Goal: Information Seeking & Learning: Learn about a topic

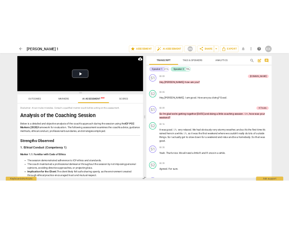
scroll to position [229, 0]
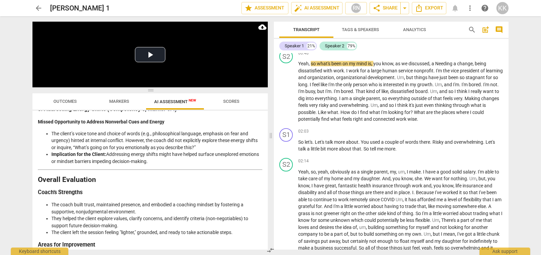
click at [40, 8] on span "arrow_back" at bounding box center [38, 8] width 8 height 8
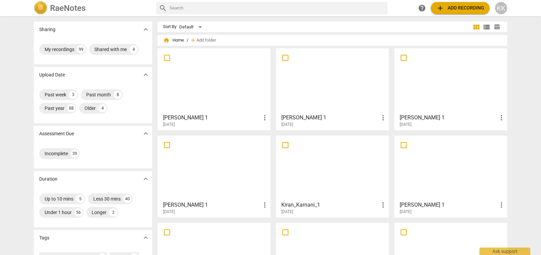
click at [213, 83] on div at bounding box center [214, 81] width 108 height 60
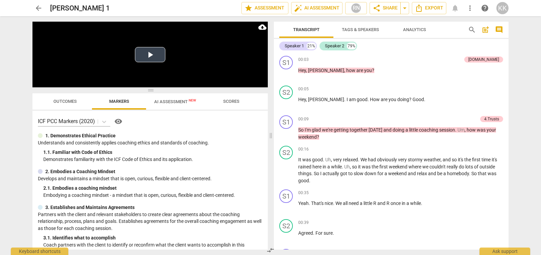
click at [152, 50] on button "Play Video" at bounding box center [150, 54] width 30 height 15
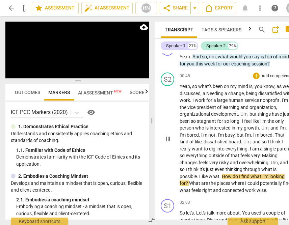
scroll to position [306, 0]
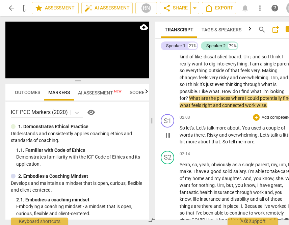
click at [167, 140] on span "pause" at bounding box center [168, 135] width 8 height 8
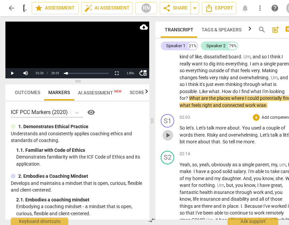
click at [167, 140] on span "play_arrow" at bounding box center [168, 135] width 8 height 8
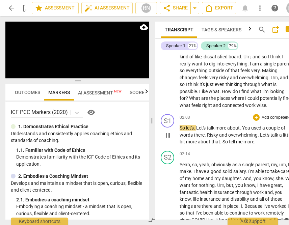
click at [167, 140] on span "pause" at bounding box center [168, 135] width 8 height 8
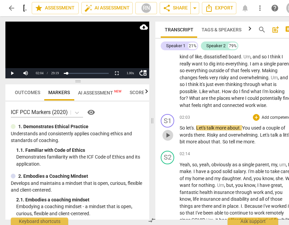
click at [169, 140] on span "play_arrow" at bounding box center [168, 135] width 8 height 8
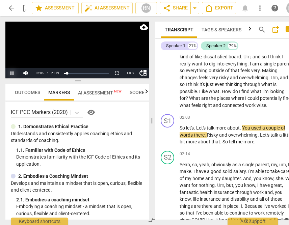
click at [10, 75] on button "Pause" at bounding box center [12, 73] width 14 height 10
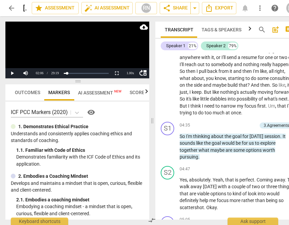
scroll to position [614, 0]
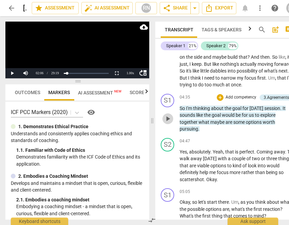
click at [173, 123] on span "play_arrow" at bounding box center [168, 119] width 11 height 8
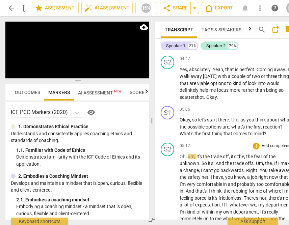
scroll to position [681, 0]
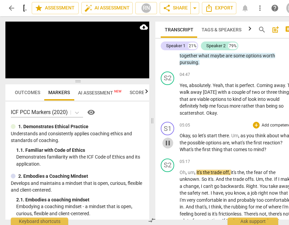
click at [169, 147] on span "pause" at bounding box center [168, 143] width 8 height 8
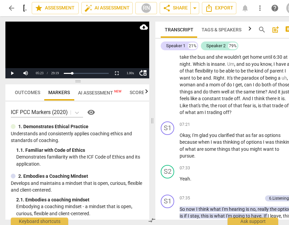
scroll to position [960, 0]
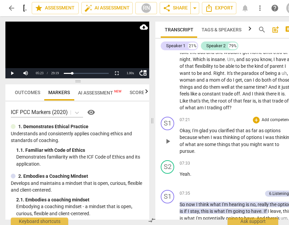
drag, startPoint x: 161, startPoint y: 168, endPoint x: 168, endPoint y: 169, distance: 7.6
click at [162, 158] on div "S1 play_arrow pause 07:21 + Add competency keyboard_arrow_right Okay , I'm glad…" at bounding box center [226, 136] width 143 height 44
click at [168, 146] on span "play_arrow" at bounding box center [168, 142] width 8 height 8
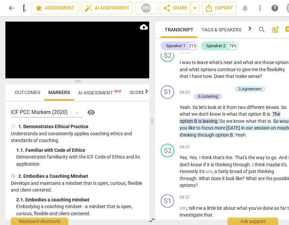
scroll to position [1255, 0]
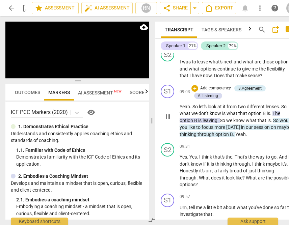
click at [172, 121] on span "pause" at bounding box center [168, 117] width 11 height 8
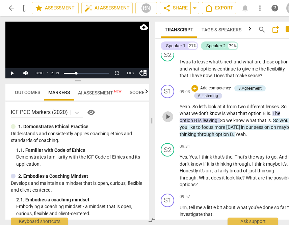
click at [172, 121] on span "play_arrow" at bounding box center [168, 117] width 11 height 8
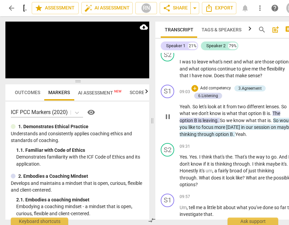
click at [163, 121] on span "pause" at bounding box center [168, 117] width 11 height 8
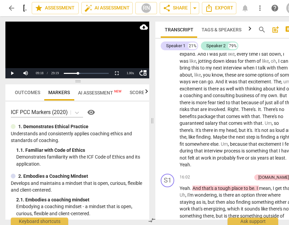
scroll to position [1952, 0]
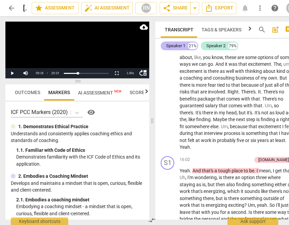
click at [179, 46] on div "Speaker 1" at bounding box center [175, 46] width 19 height 7
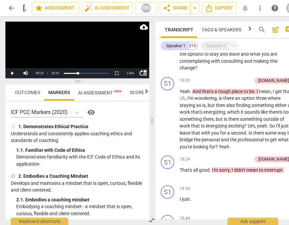
scroll to position [495, 0]
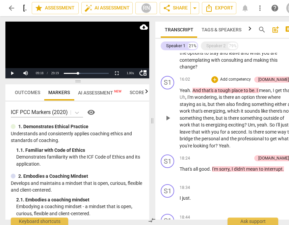
click at [186, 100] on span "Uh" at bounding box center [183, 97] width 6 height 5
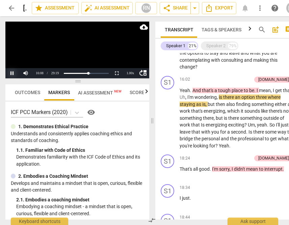
click at [11, 73] on button "Pause" at bounding box center [12, 73] width 14 height 10
click at [188, 100] on span "," at bounding box center [187, 97] width 2 height 5
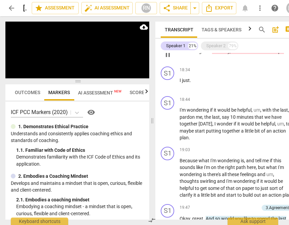
scroll to position [613, 0]
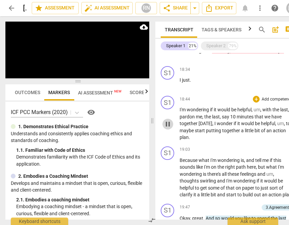
click at [165, 128] on span "pause" at bounding box center [168, 124] width 8 height 8
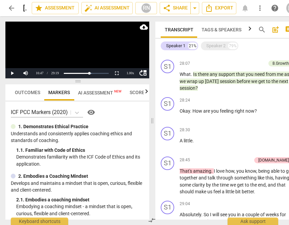
scroll to position [1225, 0]
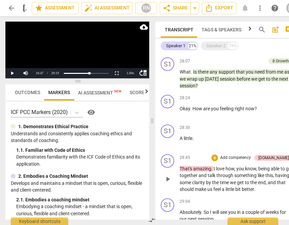
click at [167, 184] on span "play_arrow" at bounding box center [168, 179] width 8 height 8
click at [13, 71] on button "Pause" at bounding box center [12, 73] width 14 height 10
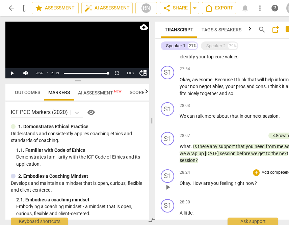
scroll to position [1133, 0]
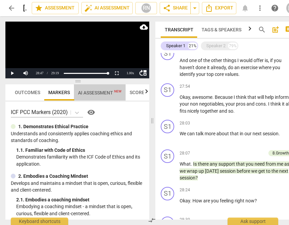
click at [92, 90] on span "AI Assessment New" at bounding box center [100, 92] width 44 height 5
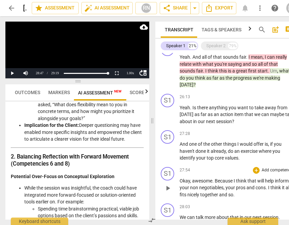
scroll to position [1046, 0]
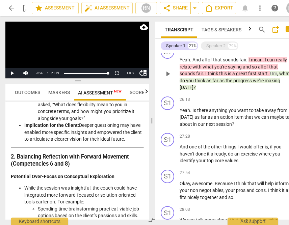
click at [248, 76] on span "great" at bounding box center [242, 73] width 12 height 5
click at [248, 53] on div "+ Add competency 4.Trusts 8.Growth" at bounding box center [246, 48] width 93 height 7
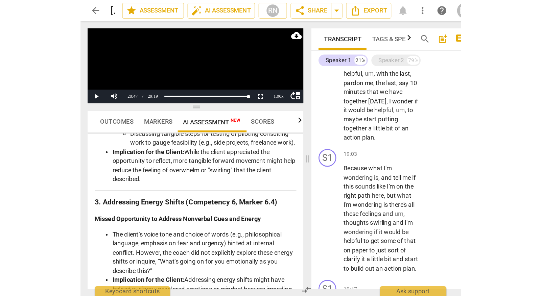
scroll to position [1040, 0]
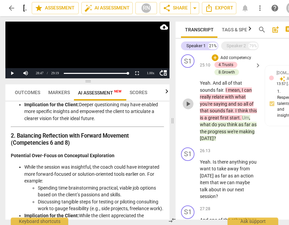
click at [187, 108] on span "play_arrow" at bounding box center [188, 104] width 8 height 8
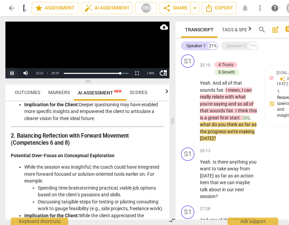
click at [9, 75] on button "Pause" at bounding box center [12, 73] width 14 height 10
click at [187, 108] on span "play_arrow" at bounding box center [188, 104] width 8 height 8
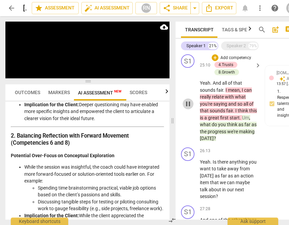
click at [187, 108] on span "pause" at bounding box center [188, 104] width 8 height 8
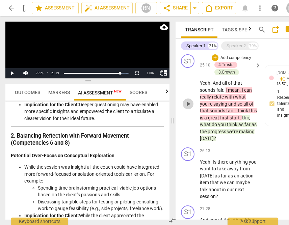
click at [186, 108] on span "play_arrow" at bounding box center [188, 104] width 8 height 8
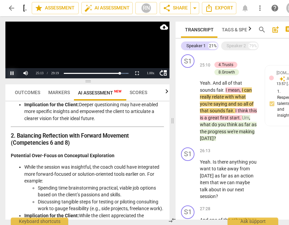
click at [12, 72] on button "Pause" at bounding box center [12, 73] width 14 height 10
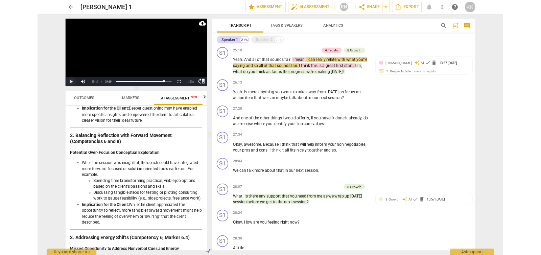
scroll to position [0, 13]
